Goal: Task Accomplishment & Management: Use online tool/utility

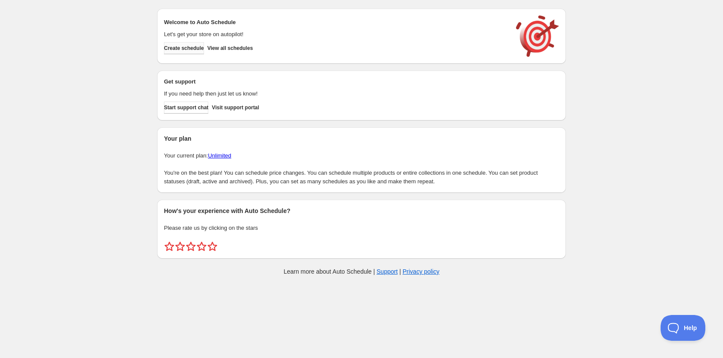
click at [195, 49] on span "Create schedule" at bounding box center [184, 48] width 40 height 7
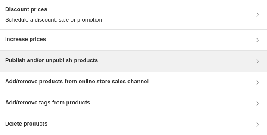
click at [99, 64] on div "Publish and/or unpublish products" at bounding box center [133, 61] width 257 height 10
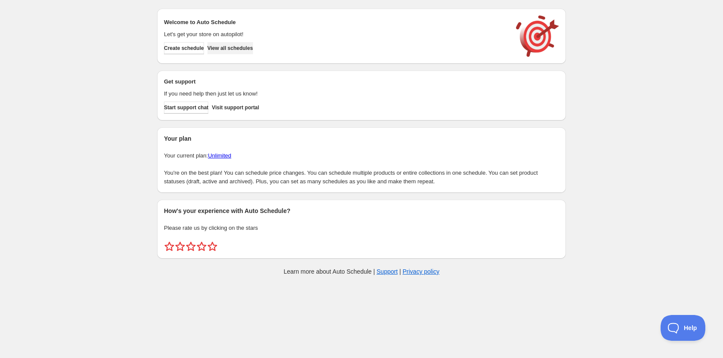
click at [237, 44] on button "View all schedules" at bounding box center [231, 48] width 46 height 12
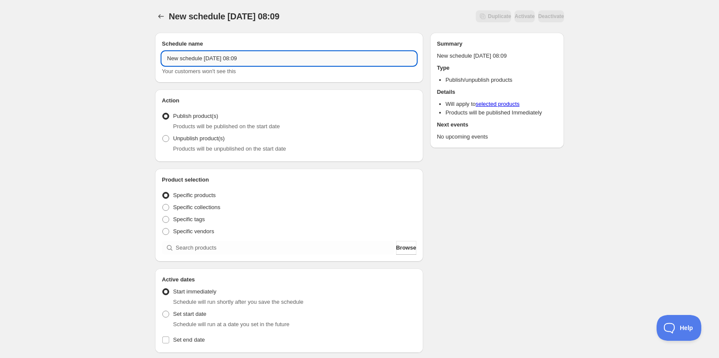
click at [276, 60] on input "New schedule [DATE] 08:09" at bounding box center [289, 59] width 254 height 14
click at [215, 55] on input "Buffalo Band Extention" at bounding box center [289, 59] width 254 height 14
type input "Buffalo Band Extension 2025"
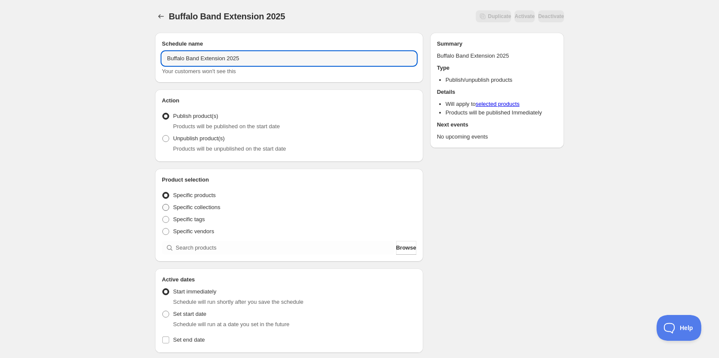
click at [167, 207] on span at bounding box center [165, 207] width 7 height 7
click at [163, 204] on input "Specific collections" at bounding box center [162, 204] width 0 height 0
radio input "true"
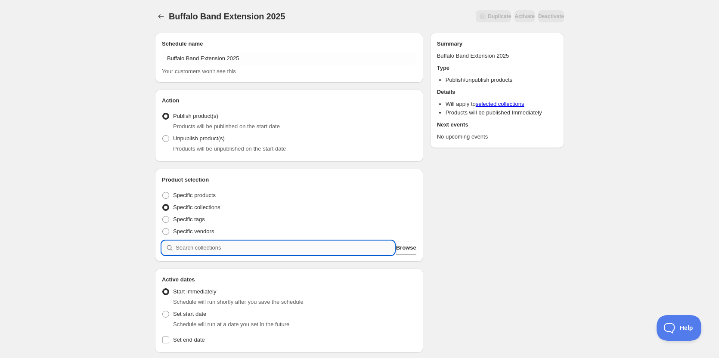
click at [232, 246] on input "search" at bounding box center [285, 248] width 219 height 14
type input "b"
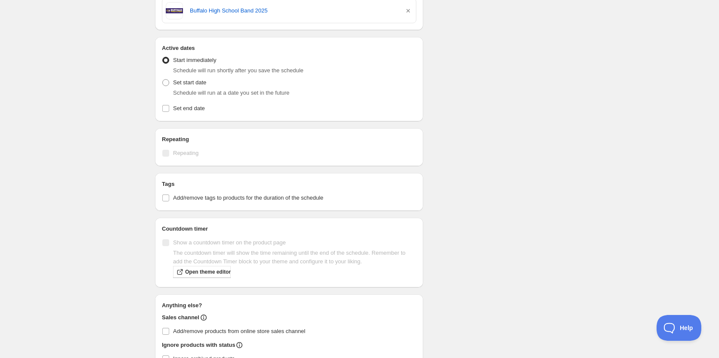
scroll to position [301, 0]
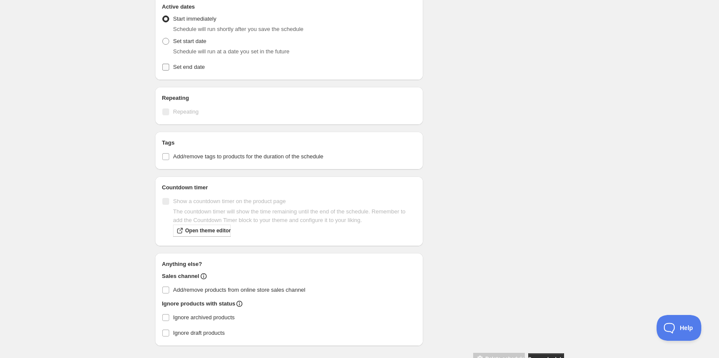
click at [162, 69] on input "Set end date" at bounding box center [165, 67] width 7 height 7
checkbox input "true"
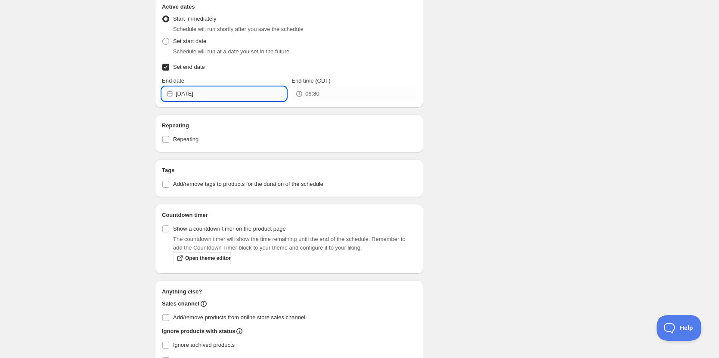
click at [230, 91] on input "[DATE]" at bounding box center [231, 94] width 111 height 14
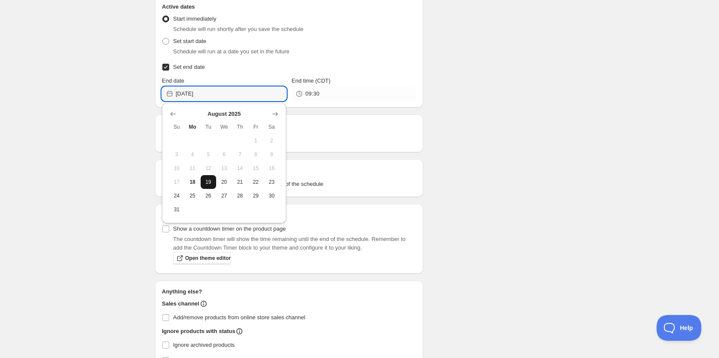
click at [203, 181] on button "19" at bounding box center [209, 182] width 16 height 14
type input "[DATE]"
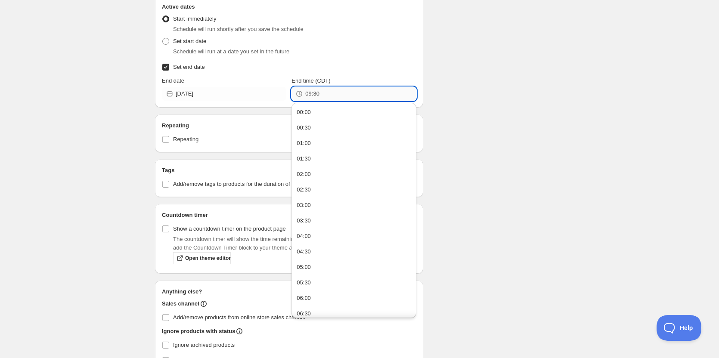
click at [344, 87] on input "09:30" at bounding box center [360, 94] width 111 height 14
click at [305, 307] on div "23:30" at bounding box center [304, 308] width 14 height 9
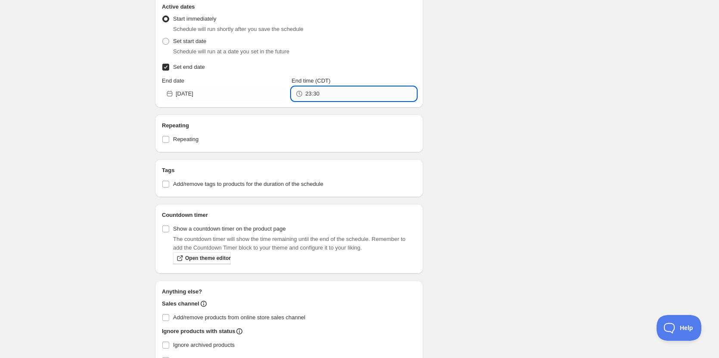
click at [336, 93] on input "23:30" at bounding box center [360, 94] width 111 height 14
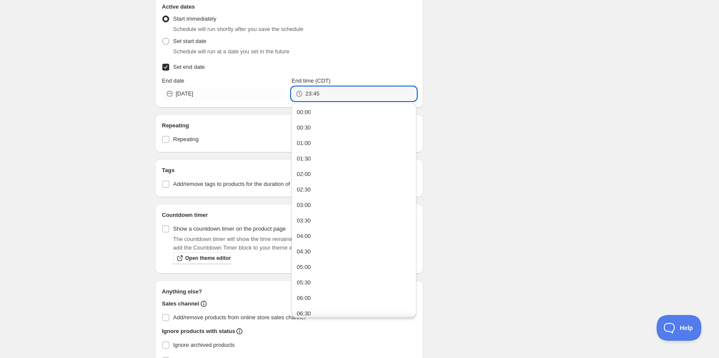
type input "23:45"
click at [454, 73] on div "Schedule name Buffalo Band Extension 2025 Your customers won't see this Action …" at bounding box center [356, 79] width 416 height 710
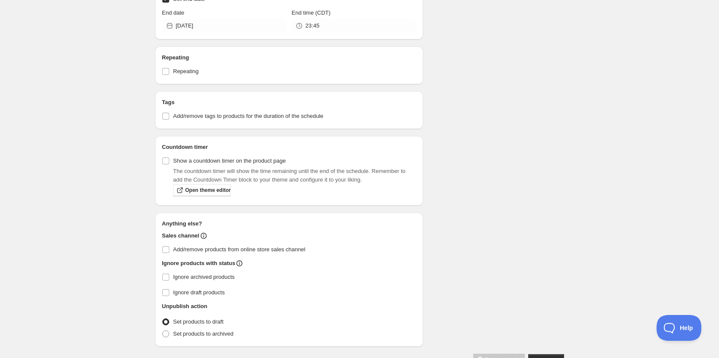
scroll to position [394, 0]
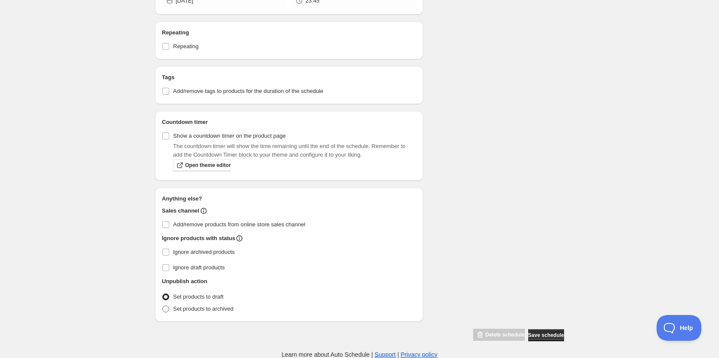
click at [205, 305] on span "Set products to archived" at bounding box center [203, 309] width 60 height 9
click at [163, 306] on input "Set products to archived" at bounding box center [162, 306] width 0 height 0
radio input "true"
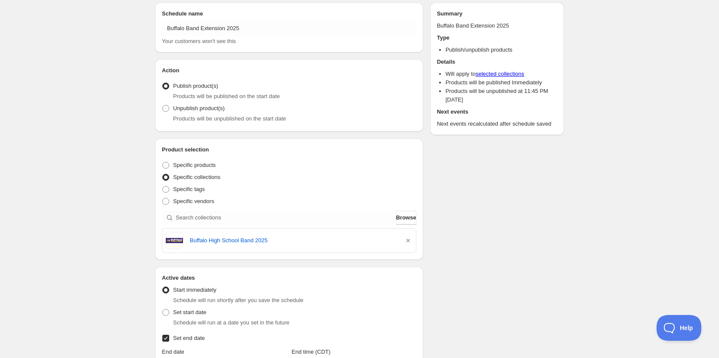
scroll to position [0, 0]
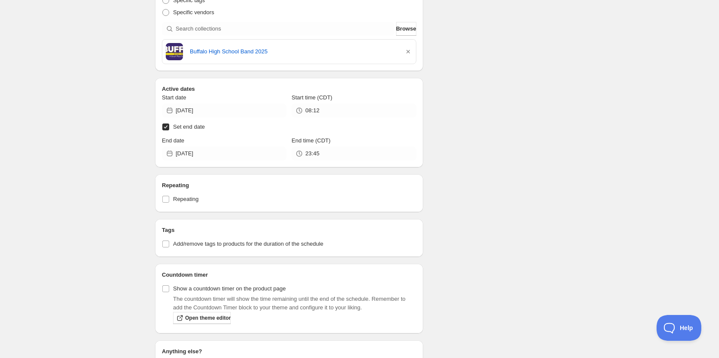
scroll to position [157, 0]
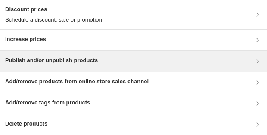
click at [133, 59] on div "Publish and/or unpublish products" at bounding box center [133, 61] width 257 height 10
